Goal: Task Accomplishment & Management: Complete application form

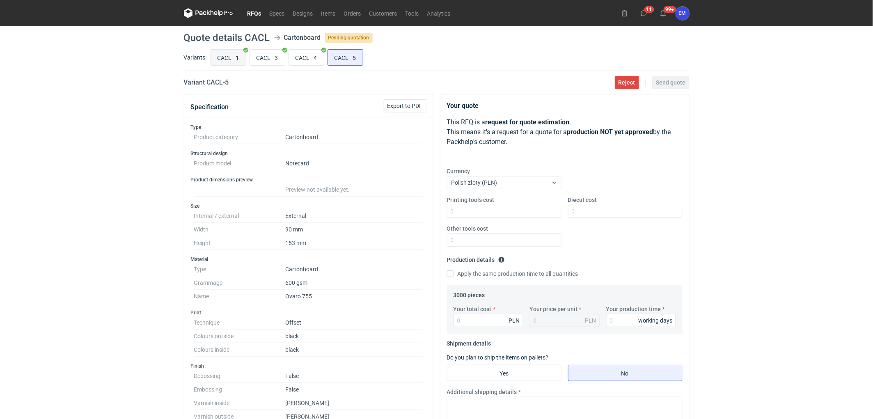
click at [244, 60] on input "CACL - 1" at bounding box center [228, 58] width 35 height 16
radio input "true"
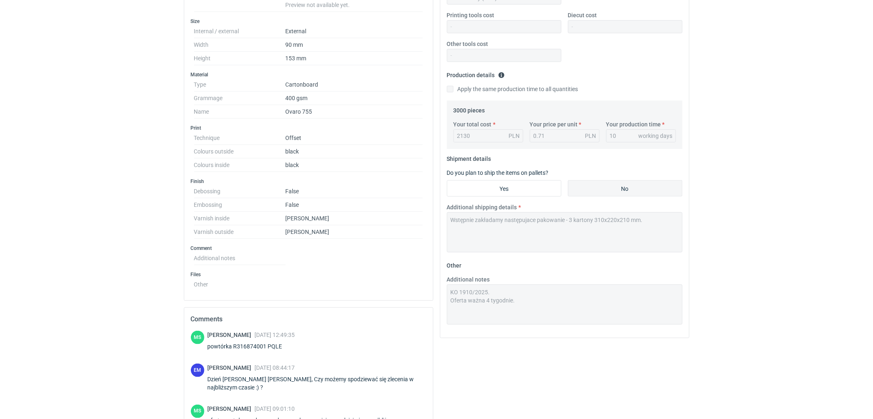
scroll to position [273, 0]
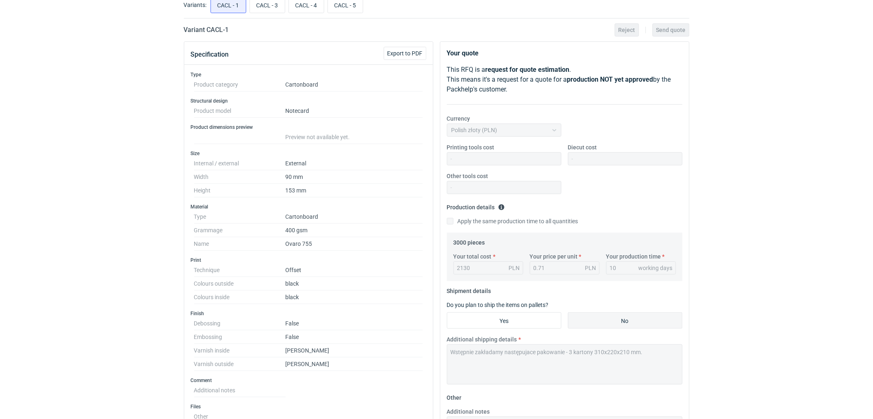
scroll to position [0, 0]
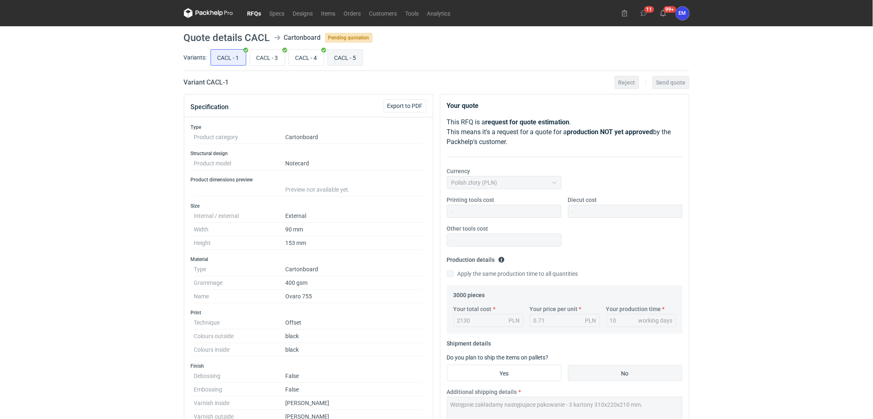
click at [337, 56] on input "CACL - 5" at bounding box center [345, 58] width 35 height 16
radio input "true"
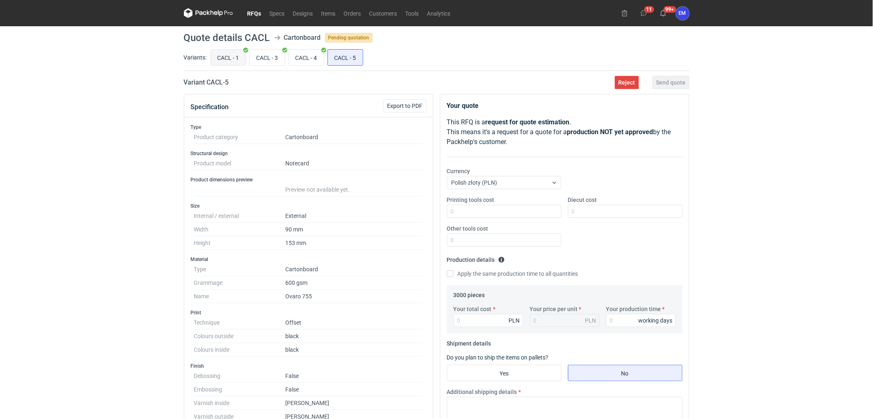
click at [230, 57] on input "CACL - 1" at bounding box center [228, 58] width 35 height 16
radio input "true"
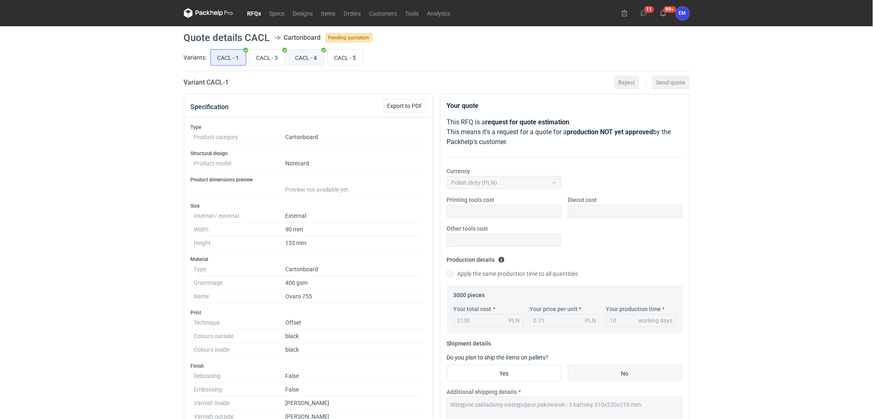
click at [302, 62] on input "CACL - 4" at bounding box center [306, 58] width 35 height 16
radio input "true"
click at [338, 57] on input "CACL - 5" at bounding box center [345, 58] width 35 height 16
radio input "true"
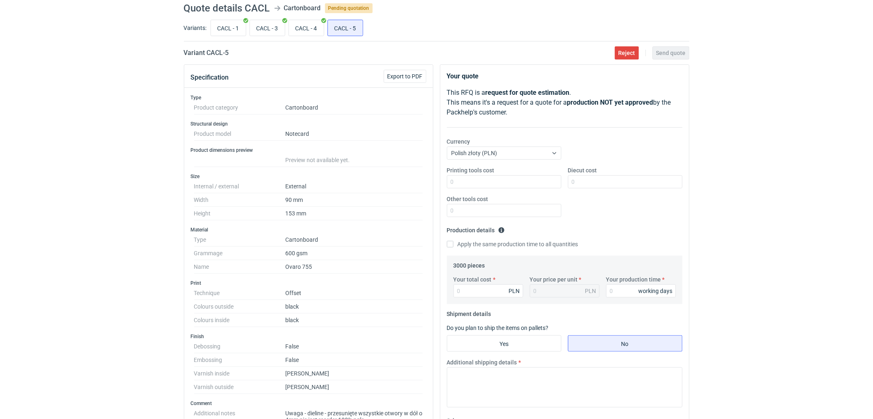
scroll to position [182, 0]
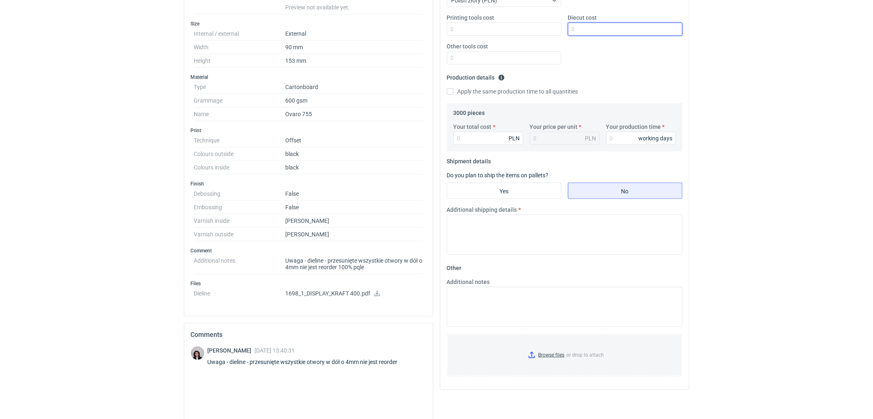
click at [597, 34] on input "Diecut cost" at bounding box center [625, 29] width 115 height 13
type input "200"
click at [478, 138] on input "Your total cost" at bounding box center [489, 138] width 70 height 13
click at [485, 136] on input "Your total cost" at bounding box center [489, 138] width 70 height 13
type input "2370"
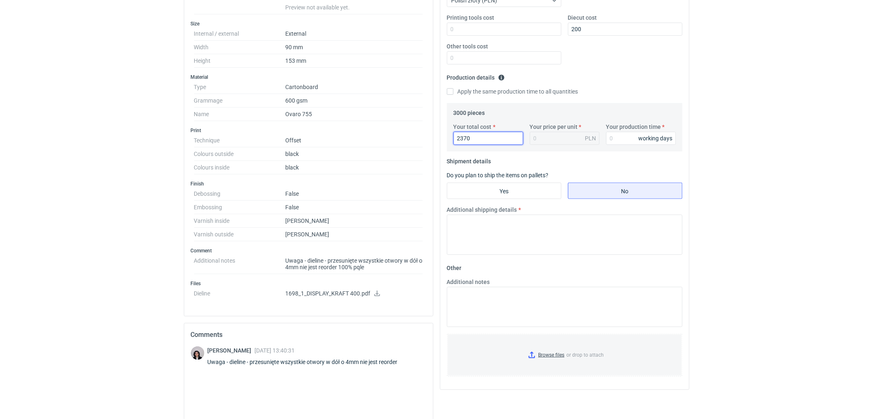
type input "0.79"
type input "2370"
click at [621, 136] on input "Your production time" at bounding box center [641, 138] width 70 height 13
type input "10"
click at [564, 236] on textarea "Additional shipping details" at bounding box center [565, 235] width 236 height 40
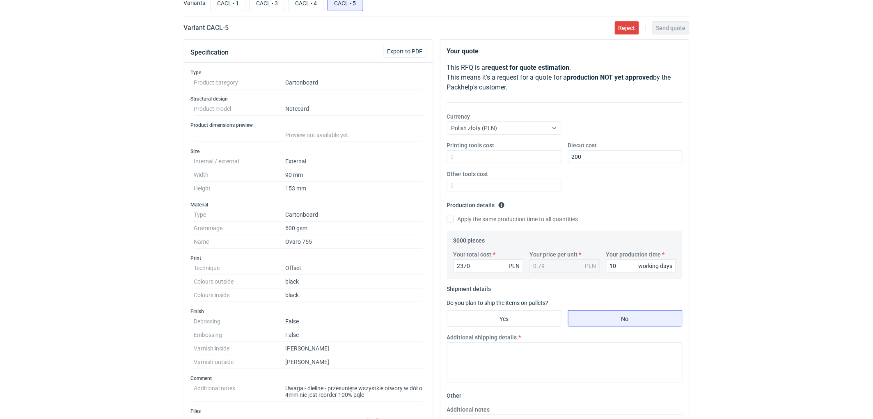
scroll to position [0, 0]
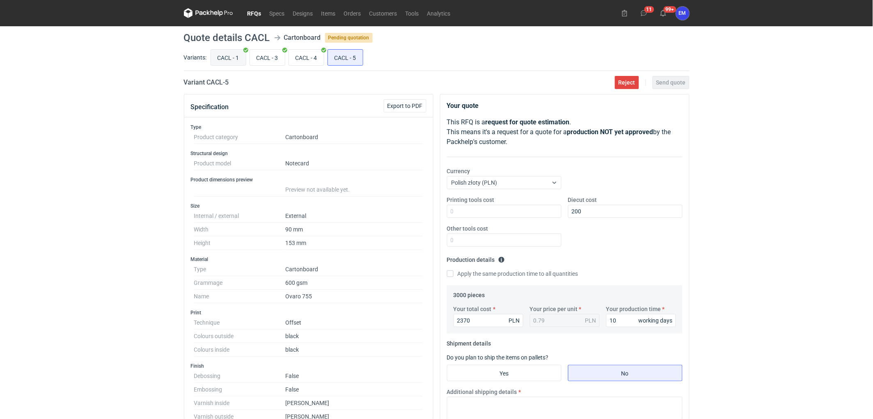
click at [224, 59] on input "CACL - 1" at bounding box center [228, 58] width 35 height 16
radio input "true"
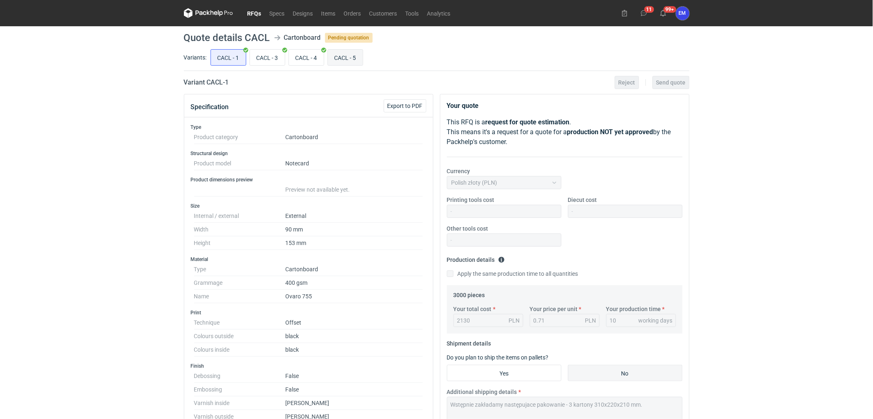
click at [342, 60] on input "CACL - 5" at bounding box center [345, 58] width 35 height 16
radio input "true"
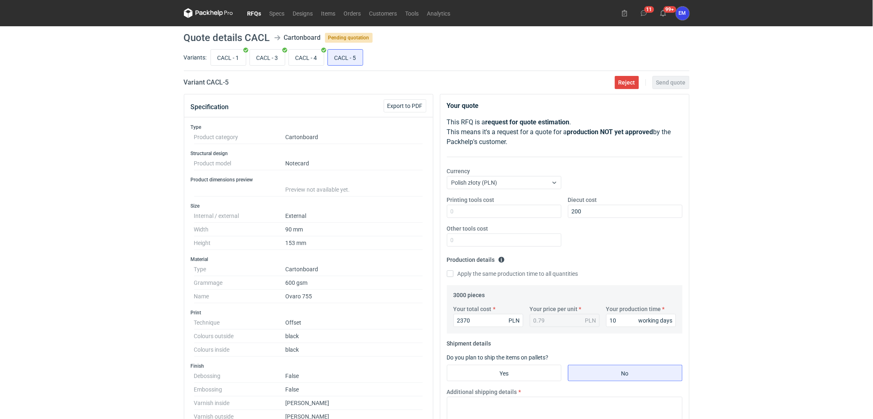
scroll to position [228, 0]
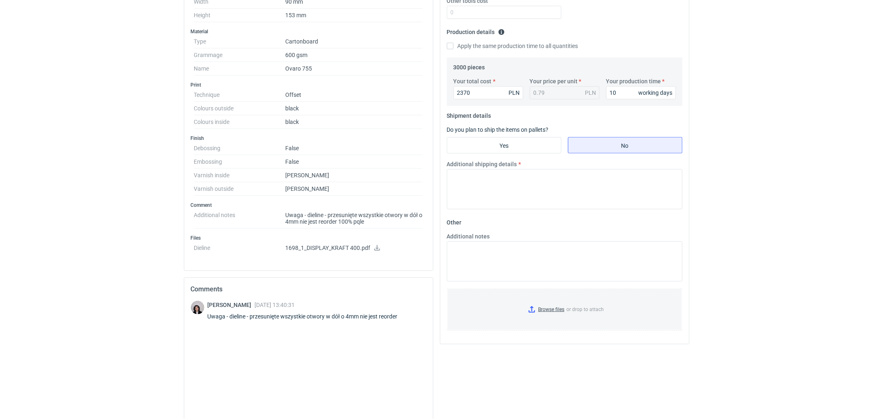
click at [474, 94] on input "2370" at bounding box center [489, 92] width 70 height 13
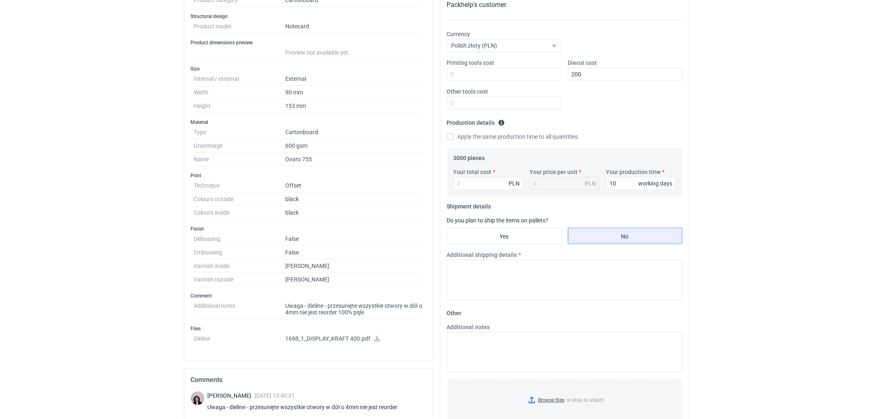
scroll to position [137, 0]
click at [113, 245] on div "RFQs Specs Designs Items Orders Customers Tools Analytics 11 99+ EM [PERSON_NAM…" at bounding box center [436, 72] width 873 height 419
